Goal: Information Seeking & Learning: Learn about a topic

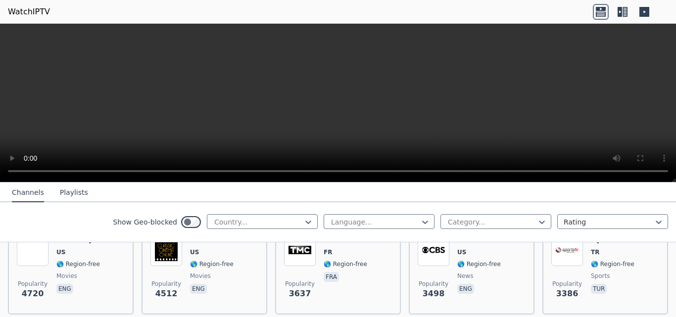
scroll to position [70, 0]
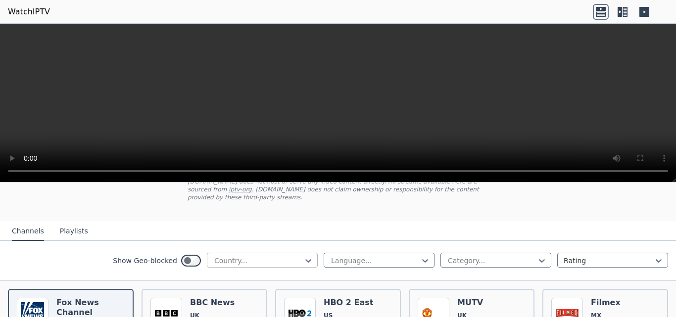
click at [260, 256] on div at bounding box center [258, 261] width 90 height 10
type input "***"
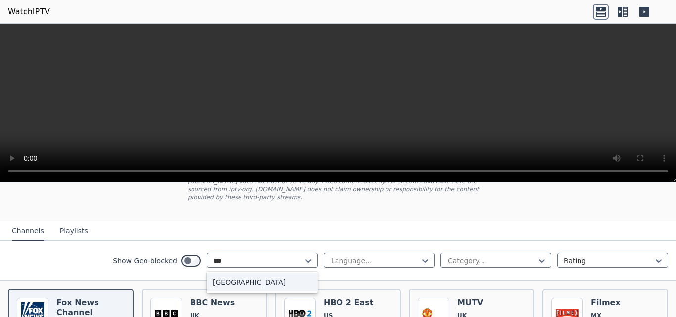
click at [257, 274] on div "[GEOGRAPHIC_DATA]" at bounding box center [262, 283] width 111 height 18
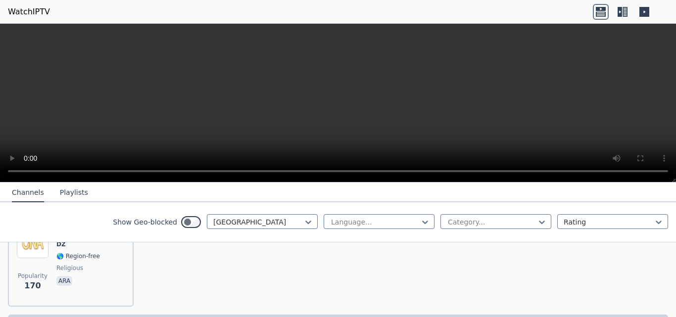
scroll to position [164, 0]
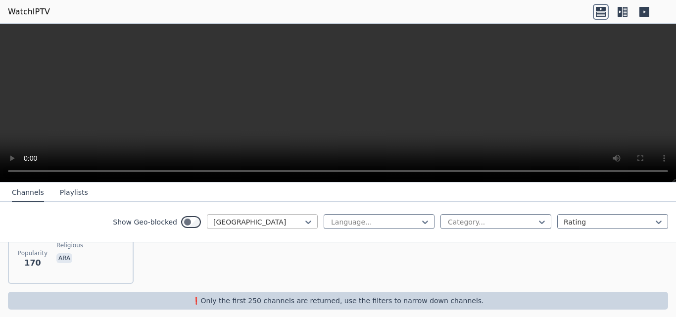
click at [254, 229] on div "Show Geo-blocked [GEOGRAPHIC_DATA]" at bounding box center [215, 222] width 205 height 16
click at [255, 225] on div at bounding box center [258, 222] width 90 height 10
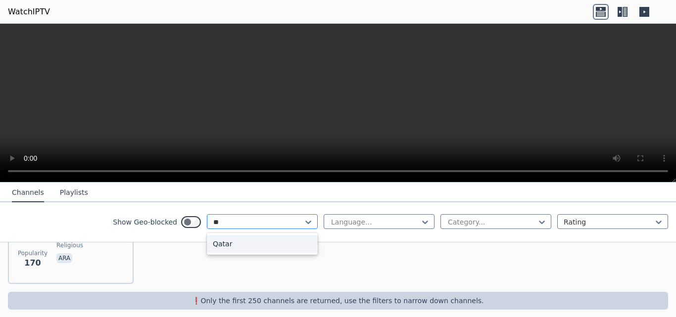
type input "***"
click at [238, 247] on div "Qatar" at bounding box center [262, 244] width 111 height 18
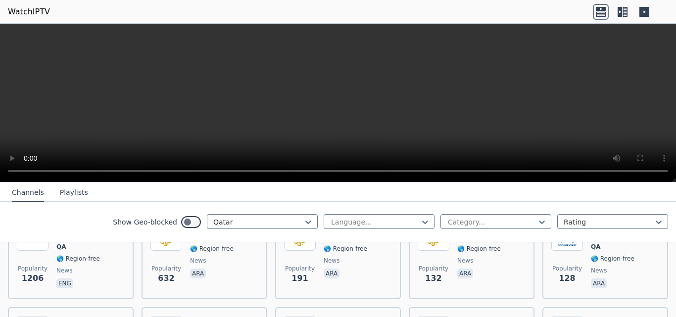
scroll to position [207, 0]
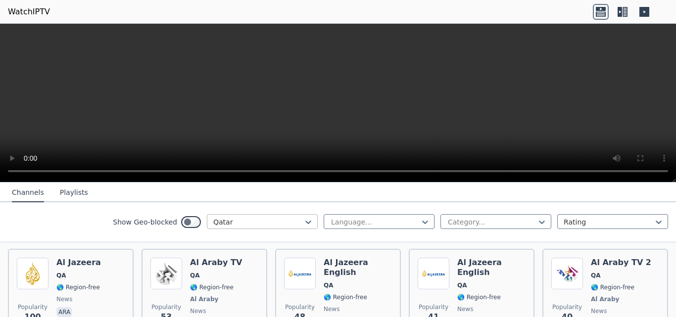
click at [279, 225] on div at bounding box center [258, 222] width 90 height 10
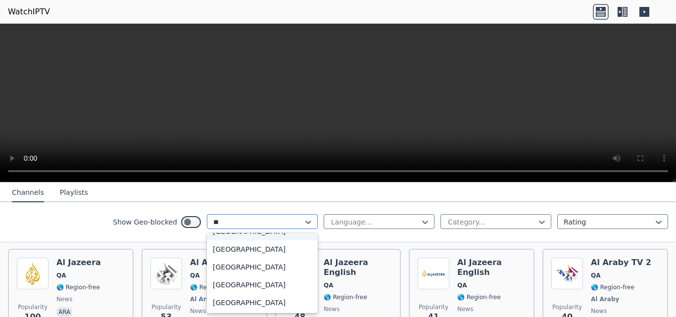
scroll to position [12, 0]
type input "***"
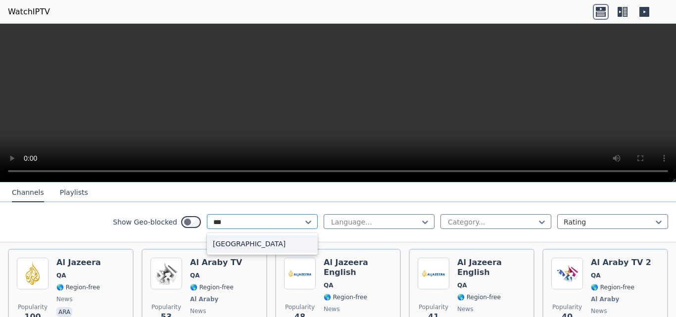
scroll to position [0, 0]
click at [264, 239] on div "[GEOGRAPHIC_DATA]" at bounding box center [262, 244] width 111 height 18
click at [264, 240] on div "Show Geo-blocked 1 result available for search term fra. Use Up and Down to cho…" at bounding box center [338, 222] width 676 height 40
